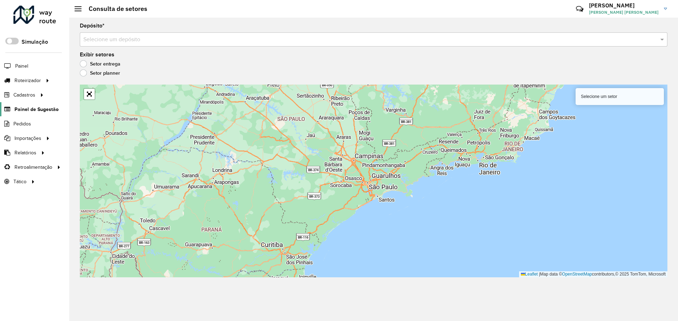
click at [46, 112] on span "Painel de Sugestão" at bounding box center [36, 109] width 44 height 7
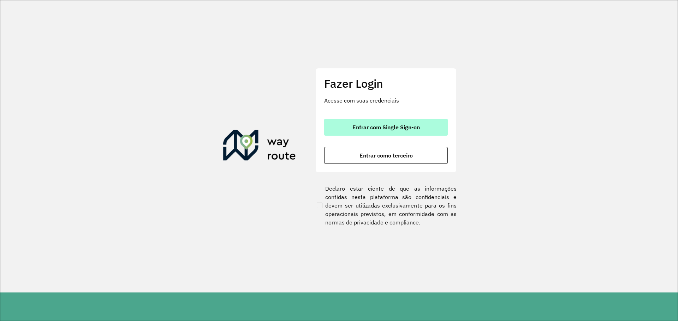
click at [414, 123] on button "Entrar com Single Sign-on" at bounding box center [386, 127] width 124 height 17
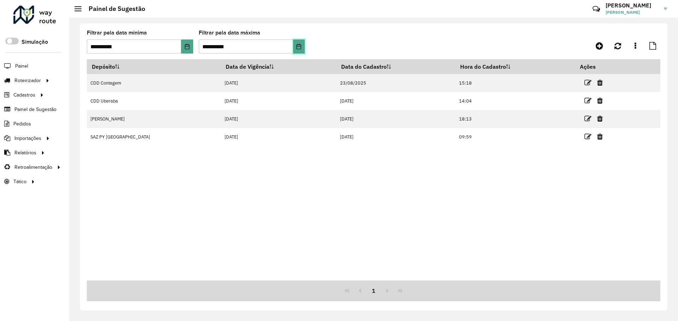
click at [299, 47] on icon "Choose Date" at bounding box center [299, 47] width 6 height 6
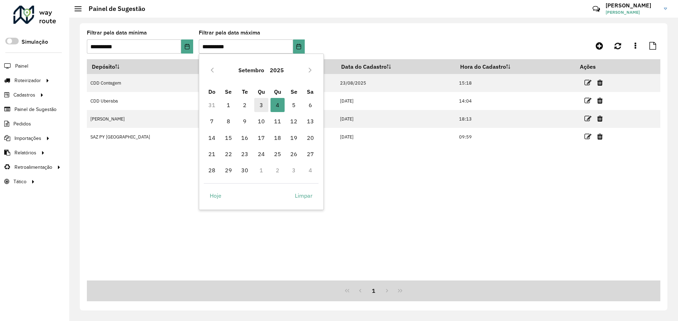
click at [260, 106] on span "3" at bounding box center [261, 105] width 14 height 14
type input "**********"
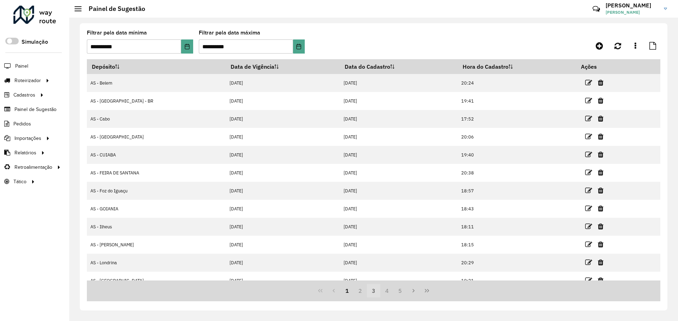
click at [374, 291] on button "3" at bounding box center [373, 290] width 13 height 13
click at [379, 291] on button "3" at bounding box center [373, 290] width 13 height 13
click at [384, 292] on button "4" at bounding box center [386, 290] width 13 height 13
click at [388, 290] on button "5" at bounding box center [386, 290] width 13 height 13
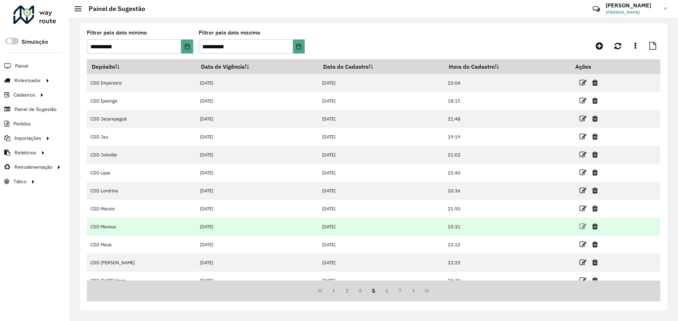
click at [579, 225] on icon at bounding box center [582, 226] width 7 height 7
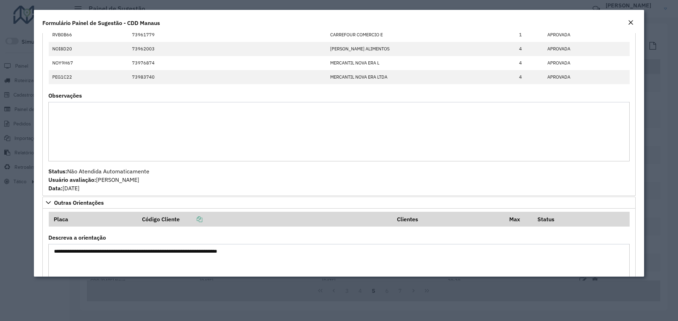
scroll to position [1209, 0]
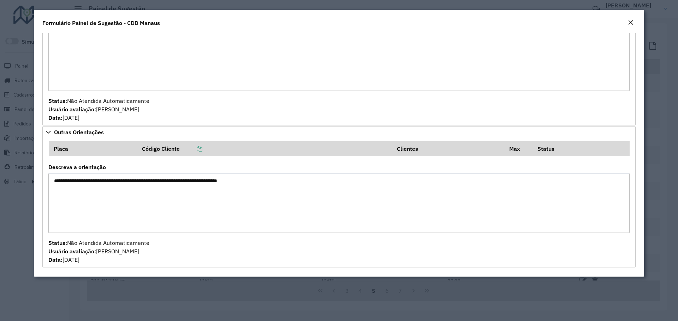
click at [195, 181] on textarea "**********" at bounding box center [338, 204] width 581 height 60
click at [196, 205] on textarea "**********" at bounding box center [338, 204] width 581 height 60
click at [227, 248] on div "Status: Não Atendida Automaticamente Usuário avaliação: JENIFER FERNANDES DO NA…" at bounding box center [338, 251] width 581 height 25
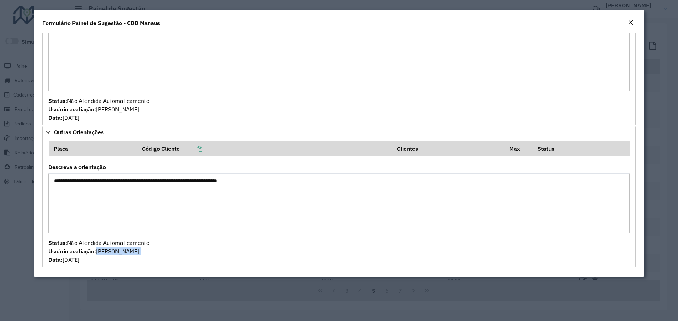
click at [227, 248] on div "Status: Não Atendida Automaticamente Usuário avaliação: JENIFER FERNANDES DO NA…" at bounding box center [338, 251] width 581 height 25
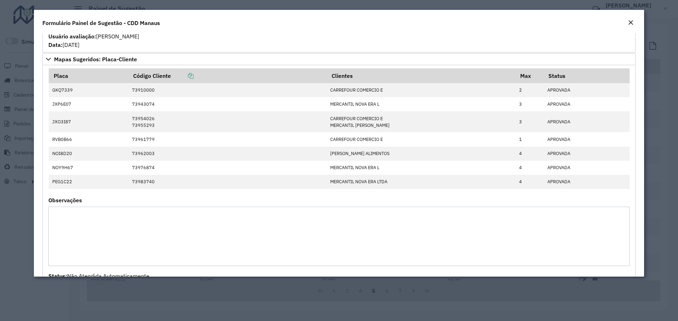
scroll to position [1032, 0]
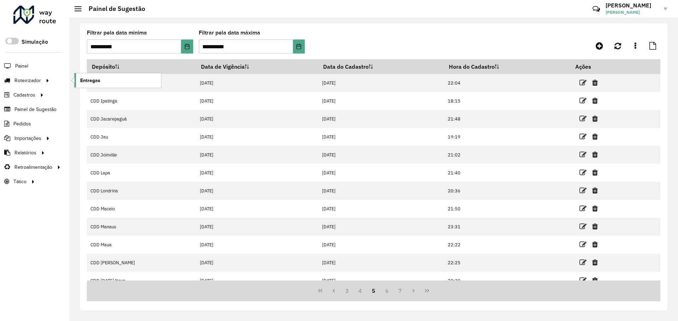
click at [101, 80] on link "Entregas" at bounding box center [117, 80] width 86 height 14
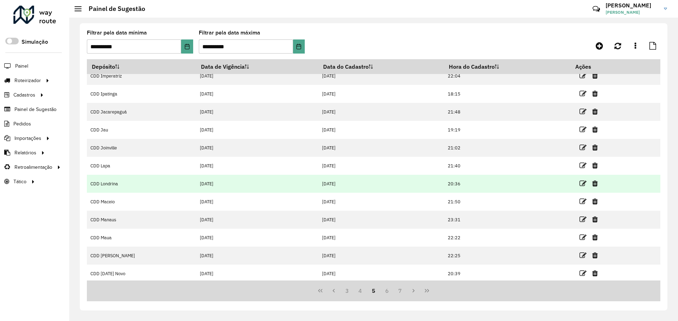
scroll to position [9, 0]
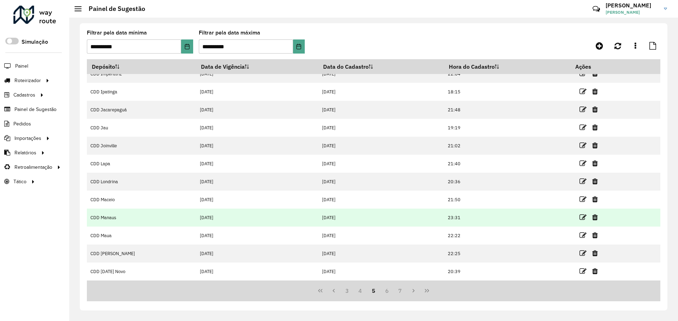
click at [101, 216] on td "CDD Manaus" at bounding box center [141, 218] width 109 height 18
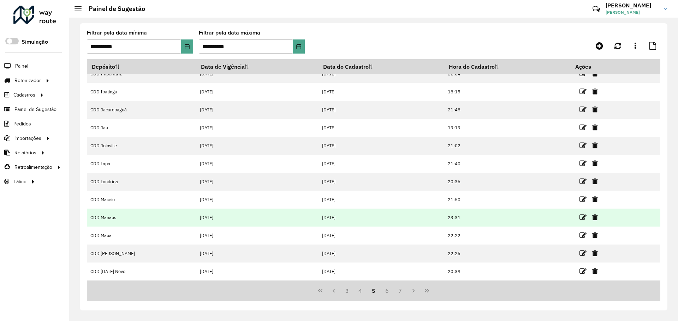
click at [113, 222] on td "CDD Manaus" at bounding box center [141, 218] width 109 height 18
drag, startPoint x: 92, startPoint y: 217, endPoint x: 535, endPoint y: 218, distance: 442.9
click at [519, 218] on tr "CDD Manaus 03/09/2025 02/09/2025 23:31" at bounding box center [373, 218] width 573 height 18
click at [580, 216] on icon at bounding box center [582, 217] width 7 height 7
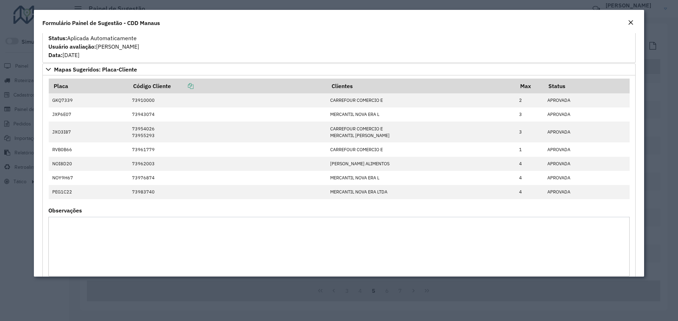
scroll to position [1209, 0]
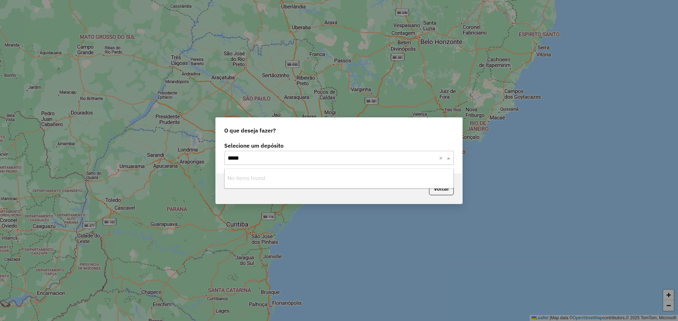
type input "****"
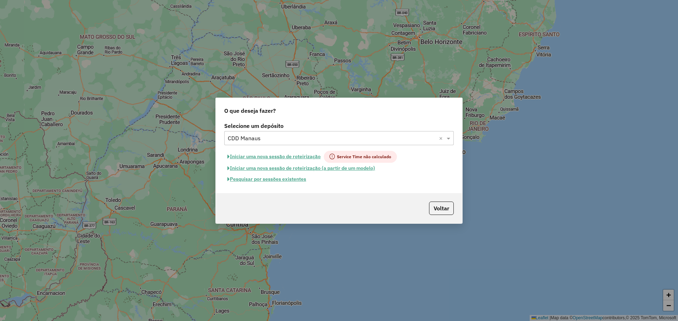
click at [293, 180] on button "Pesquisar por sessões existentes" at bounding box center [266, 179] width 85 height 11
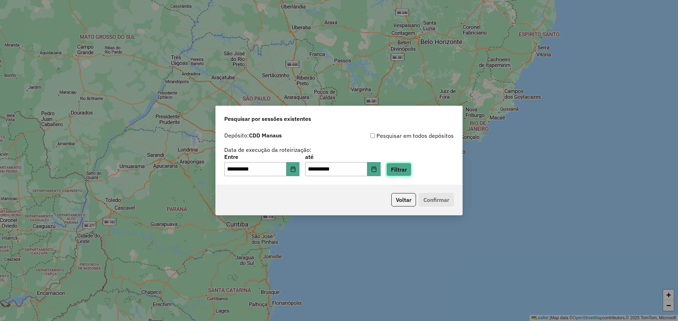
click at [401, 167] on button "Filtrar" at bounding box center [398, 169] width 25 height 13
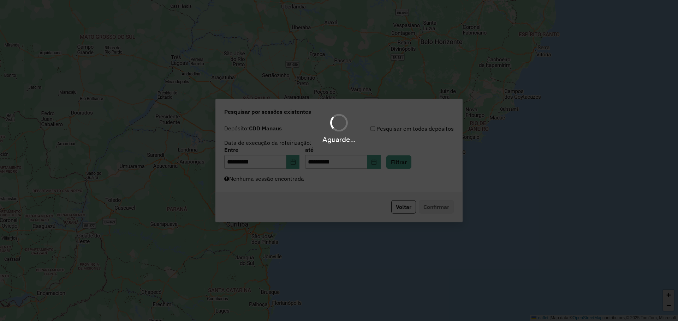
click at [306, 184] on div "Aguarde..." at bounding box center [339, 160] width 678 height 321
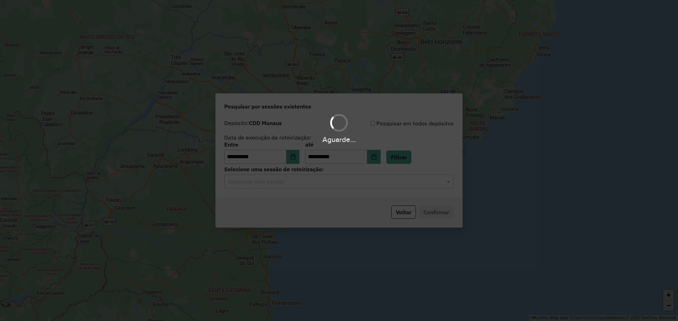
click at [320, 180] on hb-app "**********" at bounding box center [339, 160] width 678 height 321
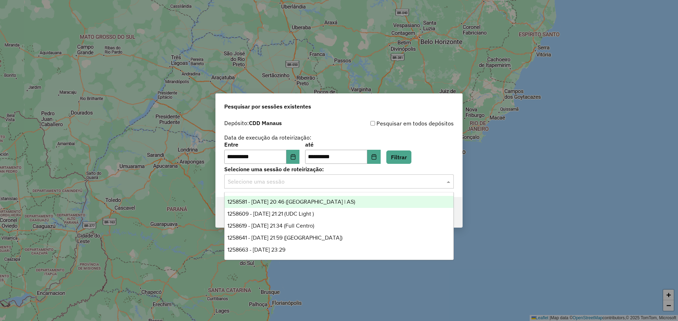
click at [316, 185] on input "text" at bounding box center [332, 182] width 208 height 8
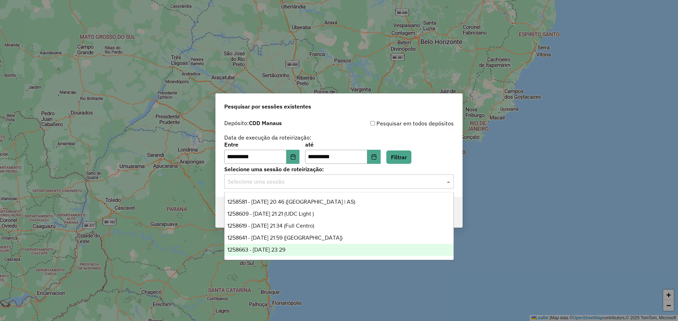
click at [312, 247] on div "1258663 - 03/09/2025 23:29" at bounding box center [338, 250] width 229 height 12
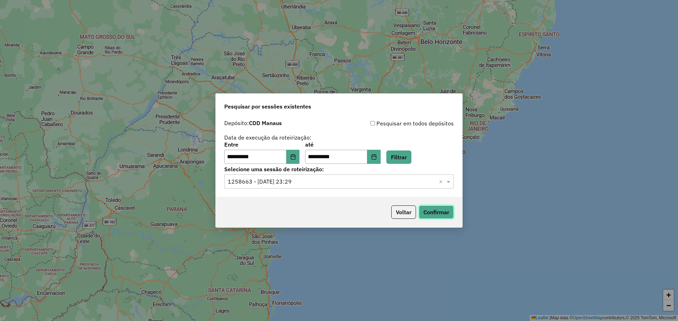
click at [434, 215] on button "Confirmar" at bounding box center [436, 212] width 35 height 13
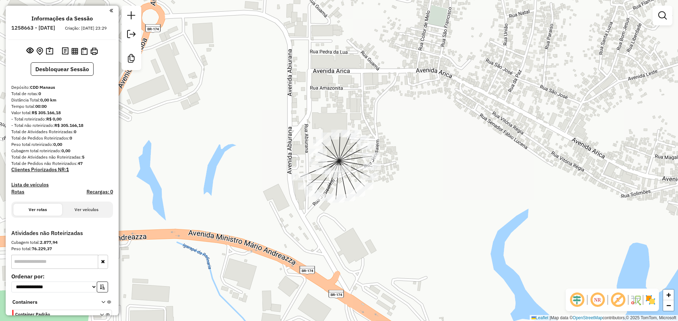
drag, startPoint x: 270, startPoint y: 223, endPoint x: 332, endPoint y: 233, distance: 62.5
click at [332, 233] on div "Janela de atendimento Grade de atendimento Capacidade Transportadoras Veículos …" at bounding box center [339, 160] width 678 height 321
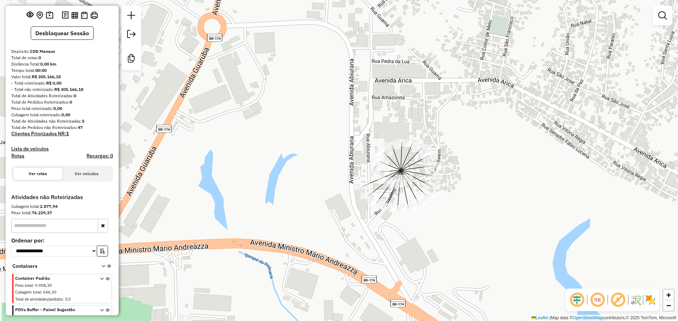
scroll to position [63, 0]
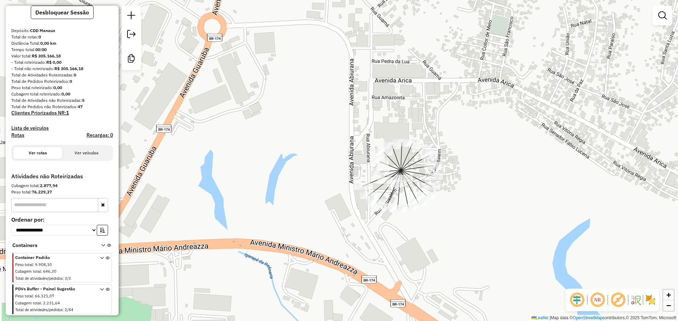
click at [292, 235] on div "Janela de atendimento Grade de atendimento Capacidade Transportadoras Veículos …" at bounding box center [339, 160] width 678 height 321
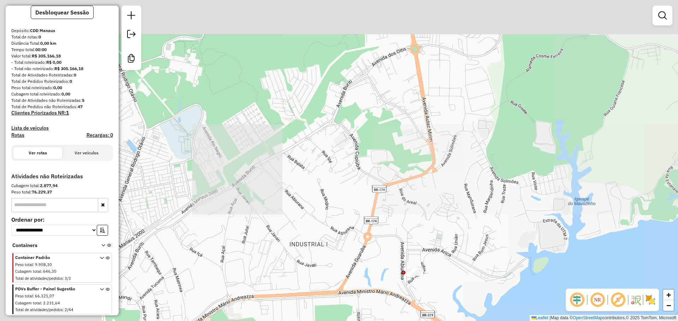
drag, startPoint x: 237, startPoint y: 200, endPoint x: 376, endPoint y: 266, distance: 153.7
click at [374, 275] on div "Janela de atendimento Grade de atendimento Capacidade Transportadoras Veículos …" at bounding box center [339, 160] width 678 height 321
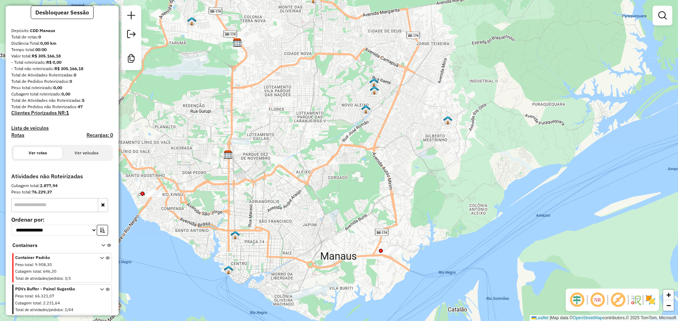
click at [617, 305] on em at bounding box center [617, 300] width 17 height 17
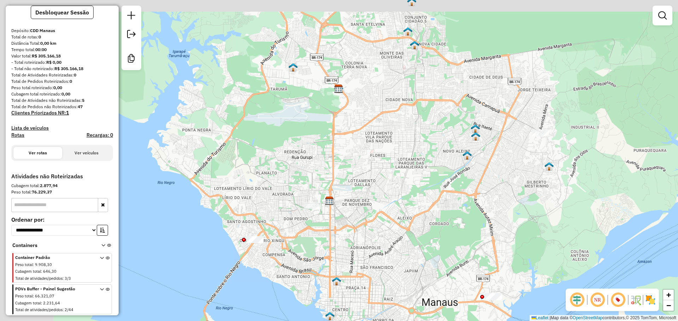
drag, startPoint x: 242, startPoint y: 172, endPoint x: 344, endPoint y: 218, distance: 111.3
click at [344, 218] on div "Janela de atendimento Grade de atendimento Capacidade Transportadoras Veículos …" at bounding box center [339, 160] width 678 height 321
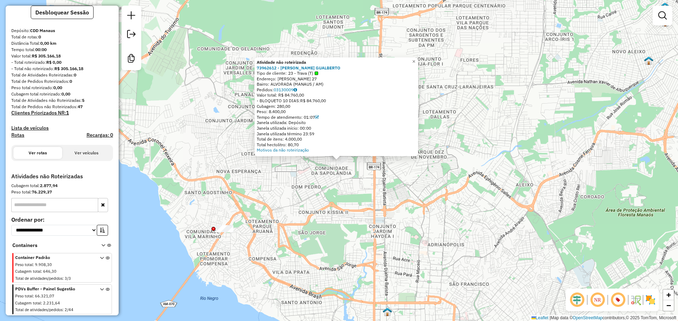
click at [267, 217] on div "Atividade não roteirizada 73962612 - OTANIEL G. GUALBERTO Tipo de cliente: 23 -…" at bounding box center [339, 160] width 678 height 321
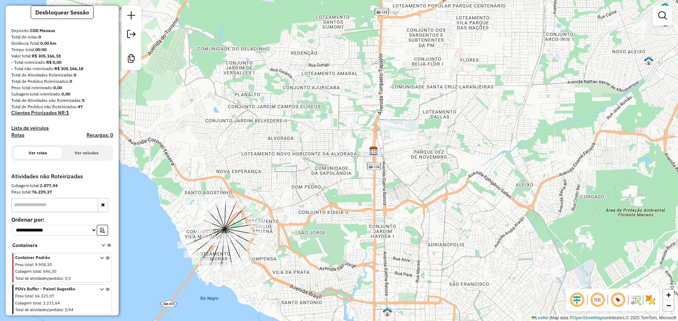
click at [352, 244] on div "Janela de atendimento Grade de atendimento Capacidade Transportadoras Veículos …" at bounding box center [339, 160] width 678 height 321
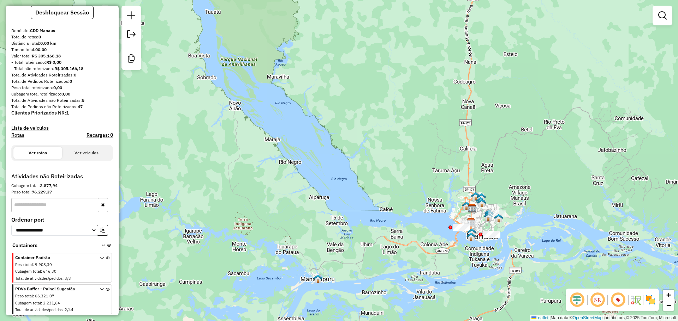
drag, startPoint x: 428, startPoint y: 255, endPoint x: 406, endPoint y: 228, distance: 35.7
click at [408, 229] on div "Janela de atendimento Grade de atendimento Capacidade Transportadoras Veículos …" at bounding box center [339, 160] width 678 height 321
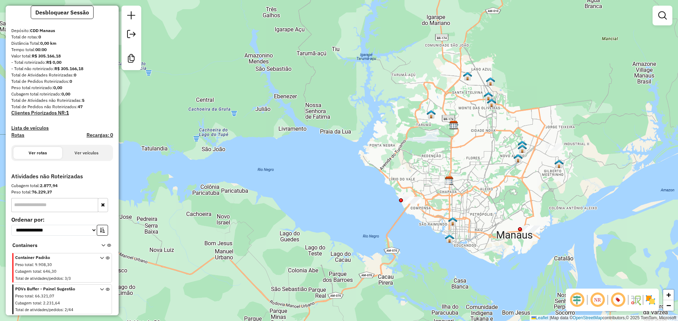
click at [63, 266] on div "Peso total : 9.908,30" at bounding box center [53, 265] width 76 height 6
click at [106, 258] on icon at bounding box center [108, 270] width 4 height 26
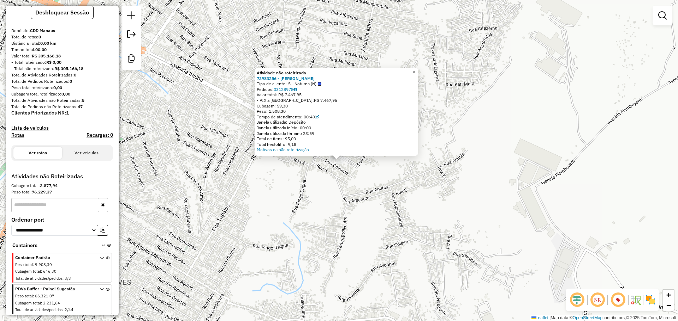
click at [285, 244] on div "Atividade não roteirizada 73983256 - IONEY P LOPES Tipo de cliente: 5 - Noturna…" at bounding box center [339, 160] width 678 height 321
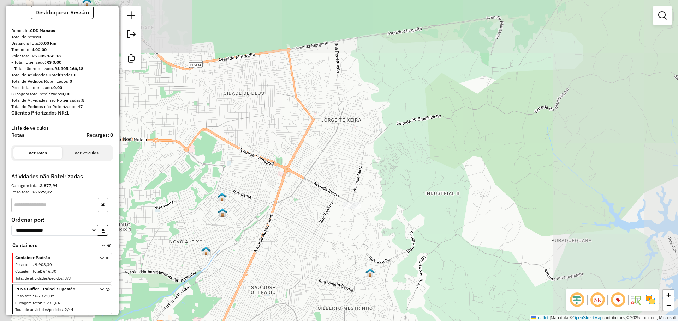
drag, startPoint x: 196, startPoint y: 267, endPoint x: 341, endPoint y: 216, distance: 154.0
click at [295, 233] on div "Janela de atendimento Grade de atendimento Capacidade Transportadoras Veículos …" at bounding box center [339, 160] width 678 height 321
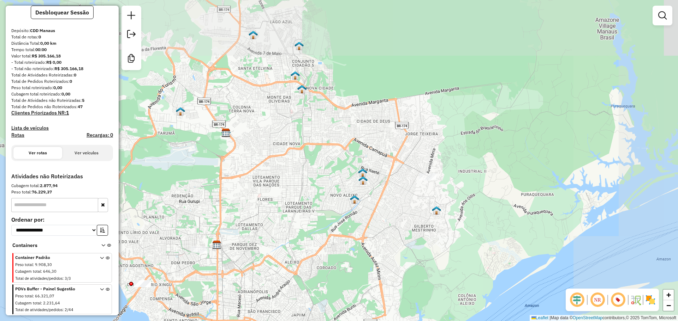
drag, startPoint x: 292, startPoint y: 271, endPoint x: 385, endPoint y: 245, distance: 96.7
click at [374, 249] on div "Janela de atendimento Grade de atendimento Capacidade Transportadoras Veículos …" at bounding box center [339, 160] width 678 height 321
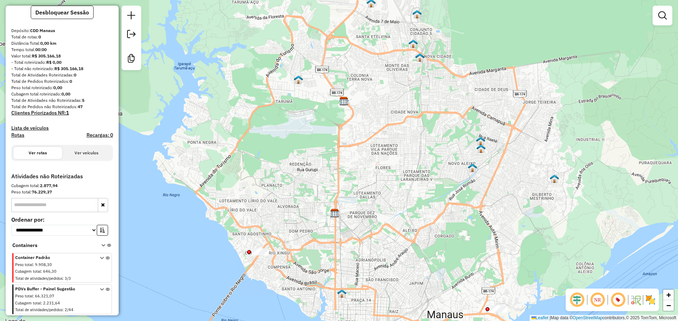
click at [618, 299] on em at bounding box center [617, 300] width 17 height 17
click at [618, 302] on em at bounding box center [617, 300] width 17 height 17
click at [619, 302] on em at bounding box center [617, 300] width 17 height 17
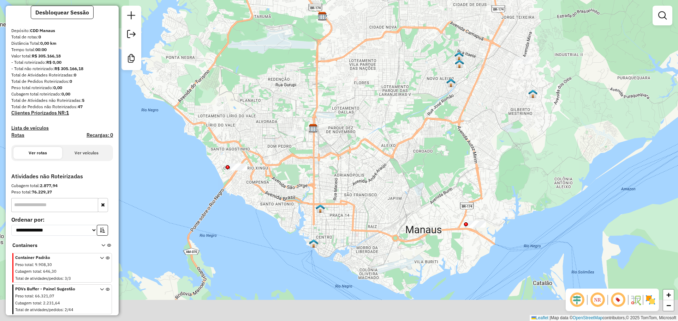
drag, startPoint x: 386, startPoint y: 247, endPoint x: 371, endPoint y: 181, distance: 67.6
click at [371, 181] on div "Janela de atendimento Grade de atendimento Capacidade Transportadoras Veículos …" at bounding box center [339, 160] width 678 height 321
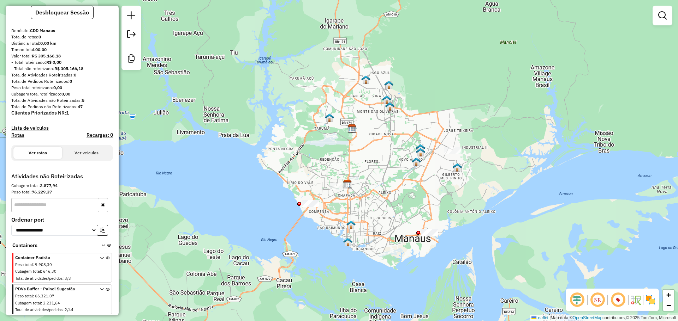
drag, startPoint x: 367, startPoint y: 126, endPoint x: 381, endPoint y: 253, distance: 127.5
click at [379, 248] on div "Janela de atendimento Grade de atendimento Capacidade Transportadoras Veículos …" at bounding box center [339, 160] width 678 height 321
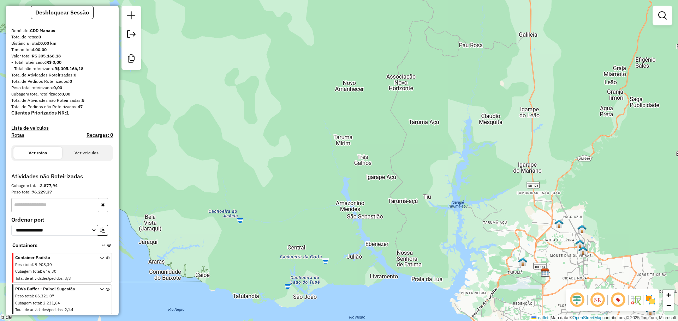
drag, startPoint x: 384, startPoint y: 200, endPoint x: 382, endPoint y: 84, distance: 116.5
click at [384, 143] on div "Janela de atendimento Grade de atendimento Capacidade Transportadoras Veículos …" at bounding box center [339, 160] width 678 height 321
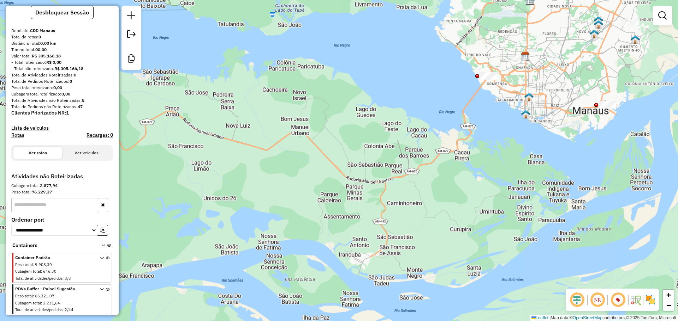
drag, startPoint x: 431, startPoint y: 167, endPoint x: 368, endPoint y: 259, distance: 111.5
click at [368, 259] on div "Janela de atendimento Grade de atendimento Capacidade Transportadoras Veículos …" at bounding box center [339, 160] width 678 height 321
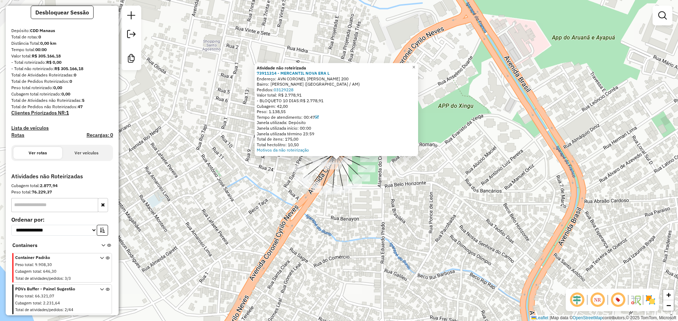
click at [394, 133] on div "Janela utilizada término 23:59" at bounding box center [336, 134] width 159 height 6
click at [393, 125] on div "Atividade não roteirizada 73911314 - MERCANTIL NOVA ERA L Endereço: AVN CORONEL…" at bounding box center [336, 109] width 159 height 88
click at [449, 166] on div "Atividade não roteirizada 73911314 - MERCANTIL NOVA ERA L Endereço: AVN CORONEL…" at bounding box center [339, 160] width 678 height 321
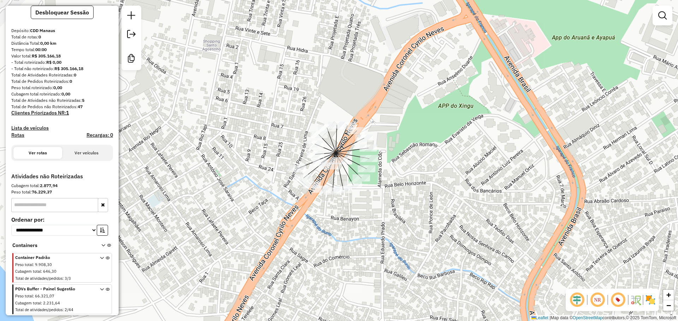
click at [100, 290] on icon at bounding box center [102, 301] width 4 height 26
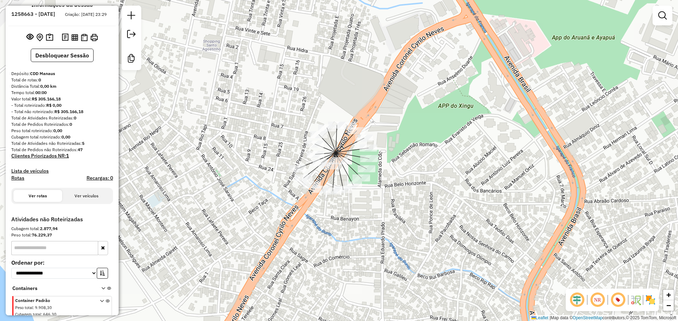
scroll to position [0, 0]
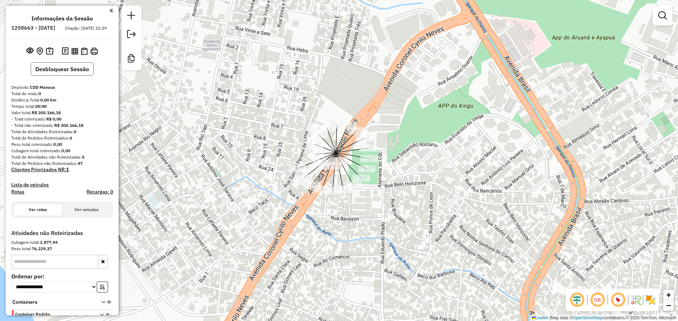
click at [62, 76] on button "Desbloquear Sessão" at bounding box center [62, 68] width 63 height 13
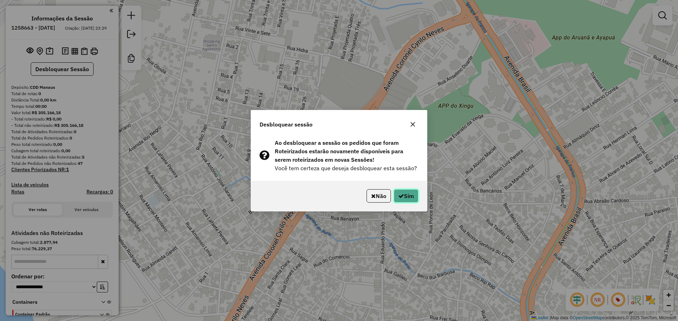
click at [404, 195] on button "Sim" at bounding box center [405, 195] width 25 height 13
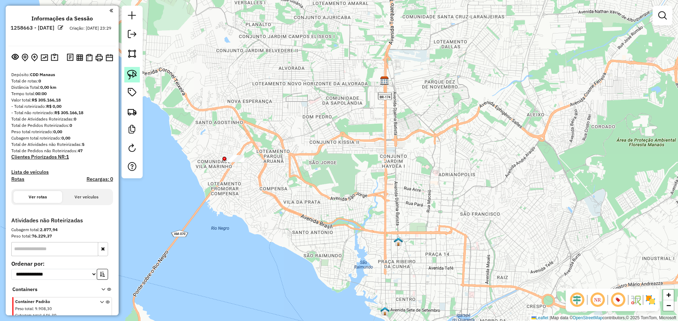
drag, startPoint x: 137, startPoint y: 70, endPoint x: 146, endPoint y: 79, distance: 14.0
click at [137, 70] on link at bounding box center [132, 75] width 16 height 16
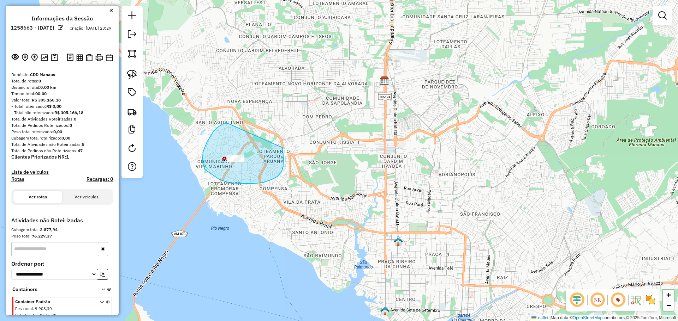
drag, startPoint x: 228, startPoint y: 124, endPoint x: 276, endPoint y: 128, distance: 48.2
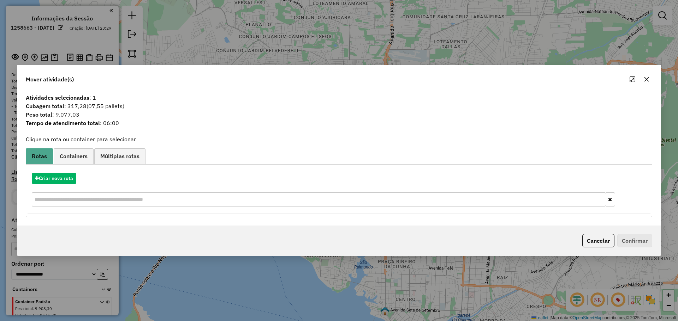
click at [313, 48] on div "Mover atividade(s) Atividades selecionadas : 1 Cubagem total : 317,28 (07,55 pa…" at bounding box center [339, 160] width 678 height 321
click at [219, 36] on div "Mover atividade(s) Atividades selecionadas : 1 Cubagem total : 317,28 (07,55 pa…" at bounding box center [339, 160] width 678 height 321
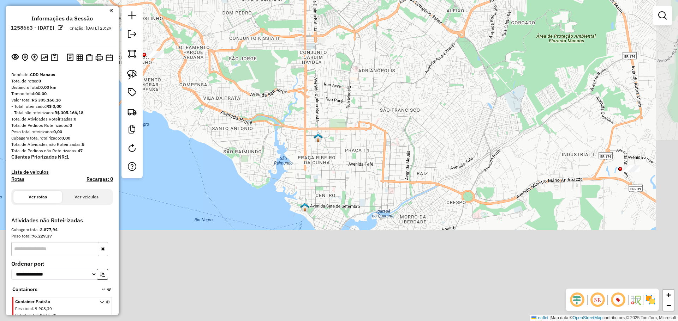
drag, startPoint x: 353, startPoint y: 139, endPoint x: 273, endPoint y: 34, distance: 131.6
click at [273, 34] on div "Janela de atendimento Grade de atendimento Capacidade Transportadoras Veículos …" at bounding box center [339, 160] width 678 height 321
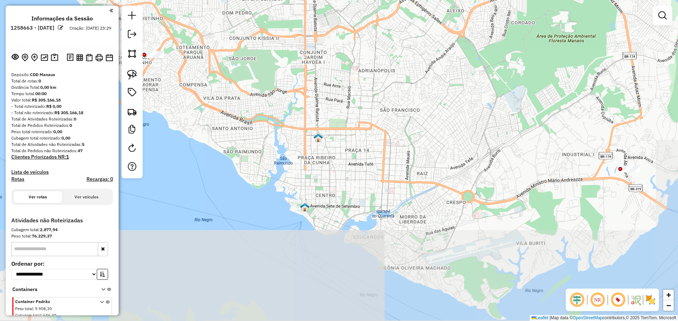
drag, startPoint x: 447, startPoint y: 99, endPoint x: 314, endPoint y: 136, distance: 138.5
click at [318, 137] on div "Janela de atendimento Grade de atendimento Capacidade Transportadoras Veículos …" at bounding box center [339, 160] width 678 height 321
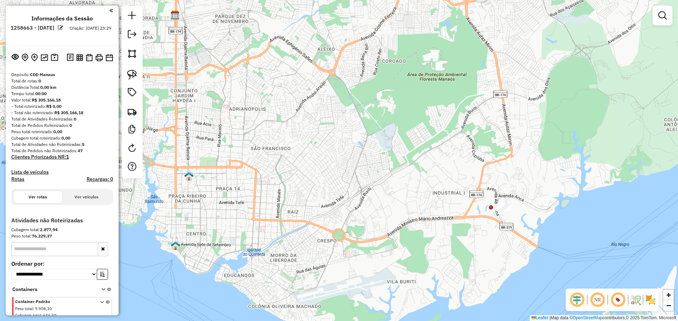
drag, startPoint x: 132, startPoint y: 74, endPoint x: 174, endPoint y: 78, distance: 42.5
click at [132, 74] on img at bounding box center [132, 75] width 10 height 10
drag, startPoint x: 484, startPoint y: 171, endPoint x: 540, endPoint y: 189, distance: 58.8
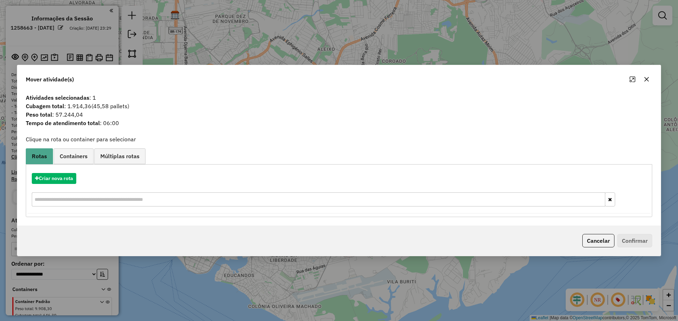
click at [264, 50] on div "Mover atividade(s) Atividades selecionadas : 1 Cubagem total : 1.914,36 (45,58 …" at bounding box center [339, 160] width 678 height 321
click at [651, 80] on button "button" at bounding box center [645, 79] width 11 height 11
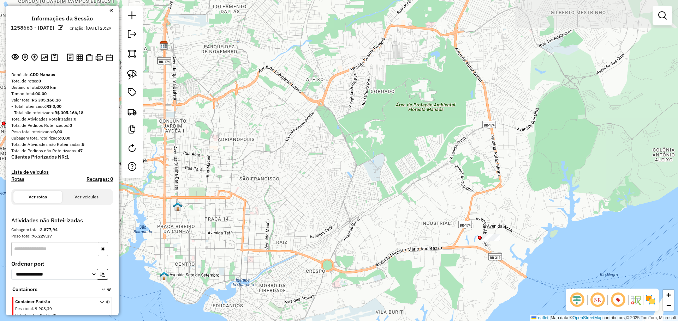
drag, startPoint x: 399, startPoint y: 131, endPoint x: 402, endPoint y: 149, distance: 17.8
click at [401, 147] on div "Janela de atendimento Grade de atendimento Capacidade Transportadoras Veículos …" at bounding box center [339, 160] width 678 height 321
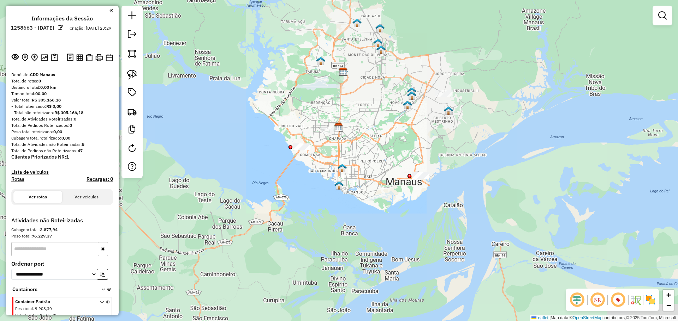
drag, startPoint x: 430, startPoint y: 140, endPoint x: 385, endPoint y: 173, distance: 55.8
click at [385, 173] on div "Janela de atendimento Grade de atendimento Capacidade Transportadoras Veículos …" at bounding box center [339, 160] width 678 height 321
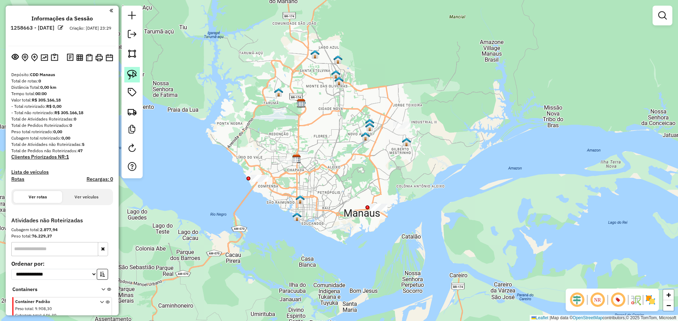
click at [134, 73] on img at bounding box center [132, 75] width 10 height 10
drag, startPoint x: 392, startPoint y: 108, endPoint x: 419, endPoint y: 97, distance: 29.8
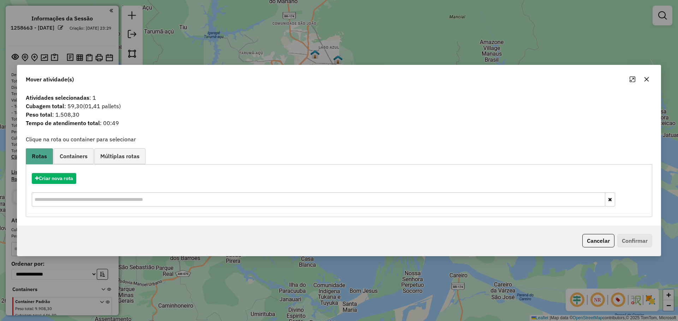
click at [646, 78] on icon "button" at bounding box center [646, 80] width 6 height 6
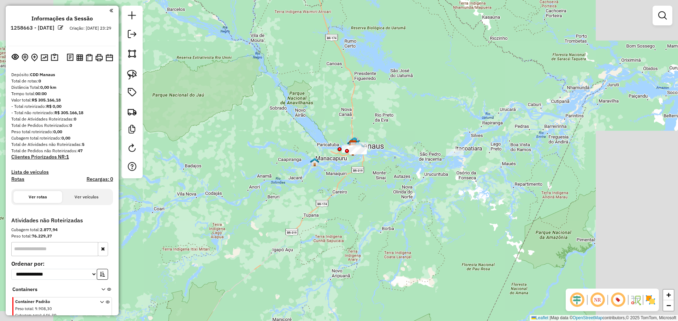
drag, startPoint x: 414, startPoint y: 120, endPoint x: 404, endPoint y: 134, distance: 17.1
click at [404, 134] on div "Janela de atendimento Grade de atendimento Capacidade Transportadoras Veículos …" at bounding box center [339, 160] width 678 height 321
